Goal: Information Seeking & Learning: Get advice/opinions

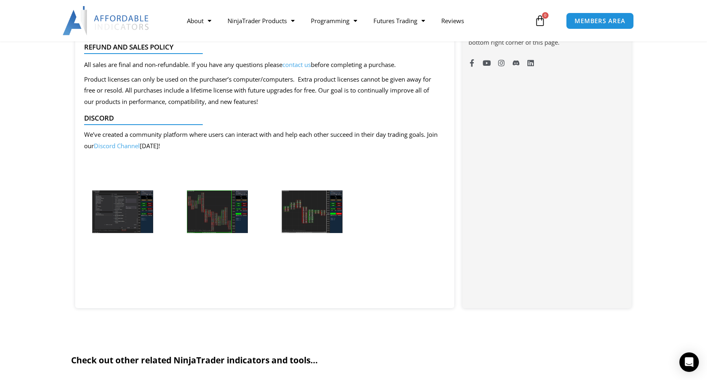
scroll to position [704, 0]
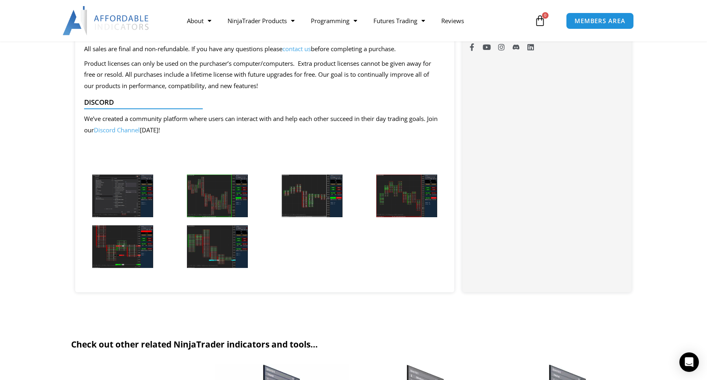
click at [114, 191] on img at bounding box center [122, 196] width 61 height 43
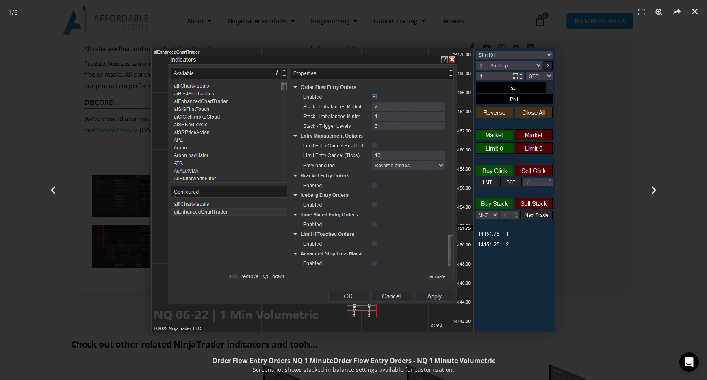
click at [651, 193] on icon "Next slide" at bounding box center [654, 190] width 10 height 10
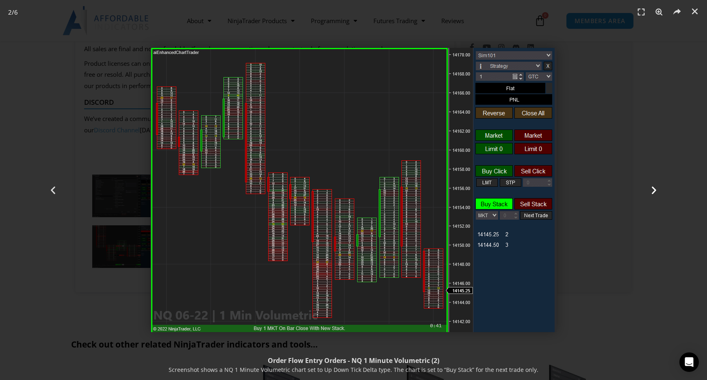
click at [651, 193] on icon "Next slide" at bounding box center [654, 190] width 10 height 10
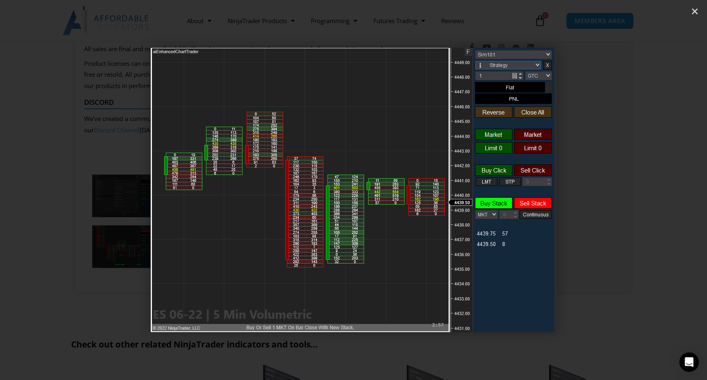
click at [651, 193] on icon "Next slide" at bounding box center [654, 190] width 10 height 10
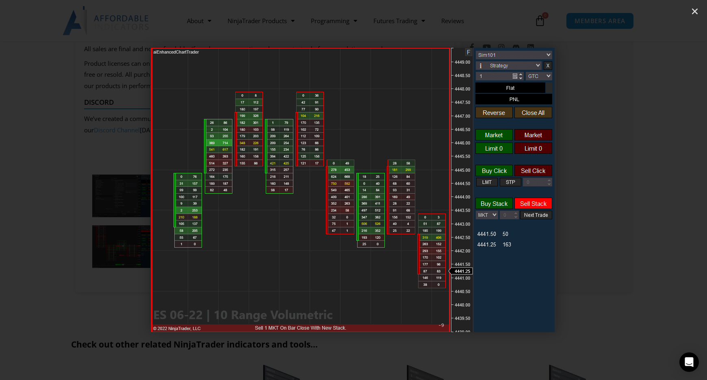
click at [651, 193] on icon "Next slide" at bounding box center [654, 190] width 10 height 10
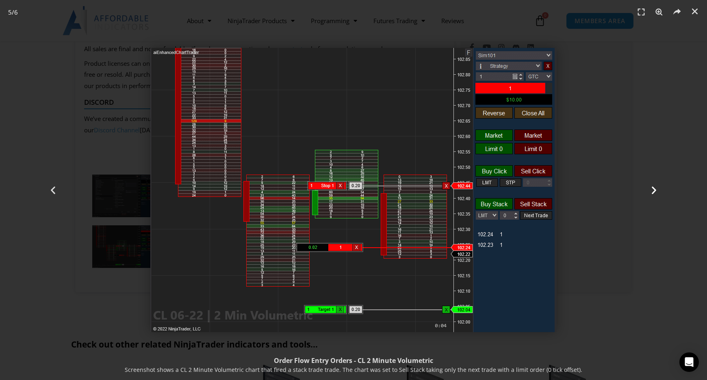
click at [655, 190] on icon "Next slide" at bounding box center [654, 190] width 10 height 10
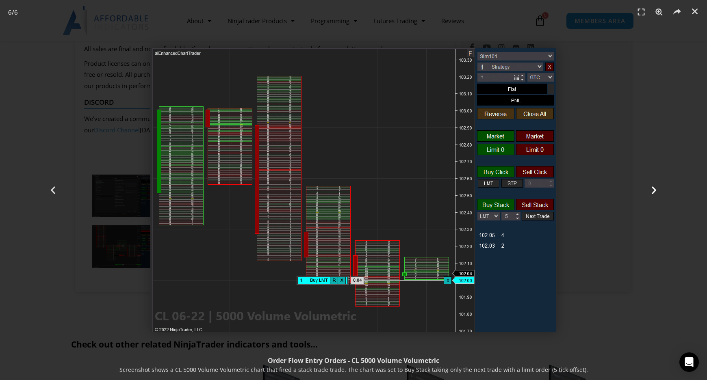
click at [652, 188] on icon "Next slide" at bounding box center [654, 190] width 10 height 10
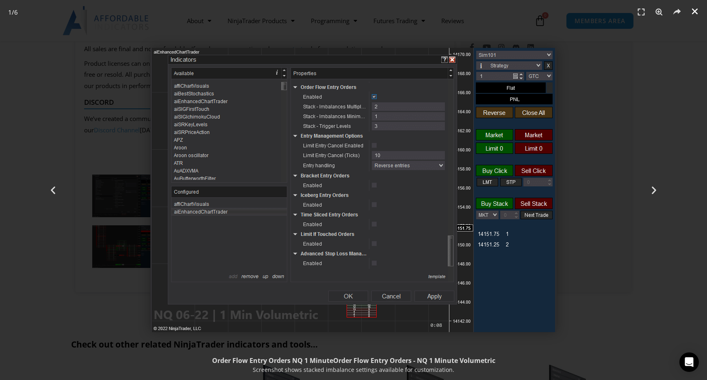
click at [696, 10] on icon "Close (Esc)" at bounding box center [694, 11] width 8 height 8
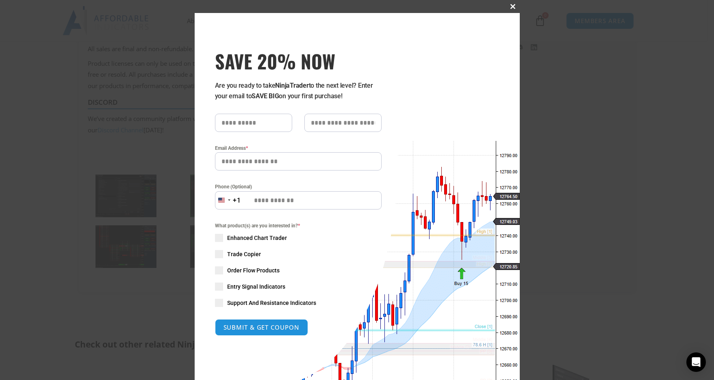
click at [506, 6] on span at bounding box center [512, 6] width 13 height 5
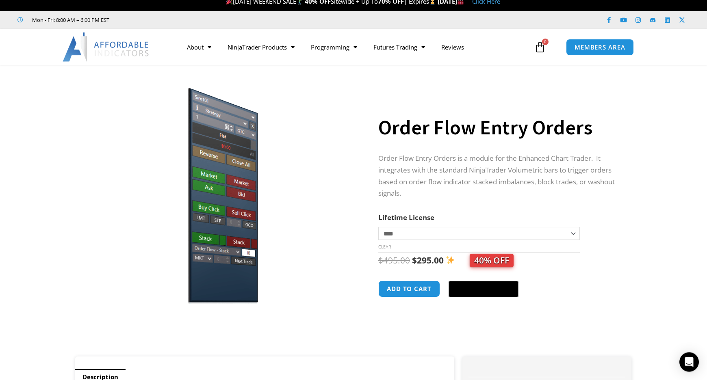
scroll to position [0, 0]
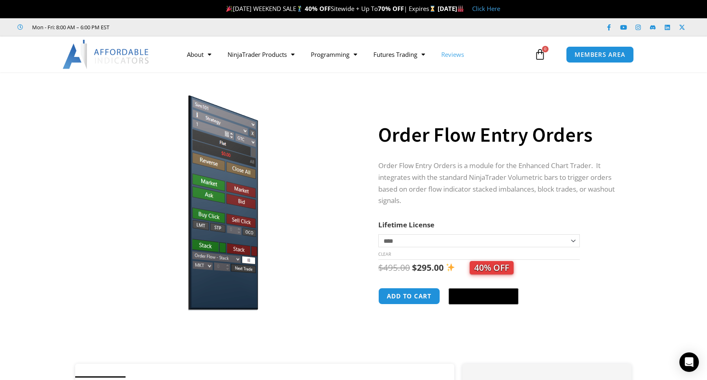
click at [457, 56] on link "Reviews" at bounding box center [452, 54] width 39 height 19
